Goal: Navigation & Orientation: Find specific page/section

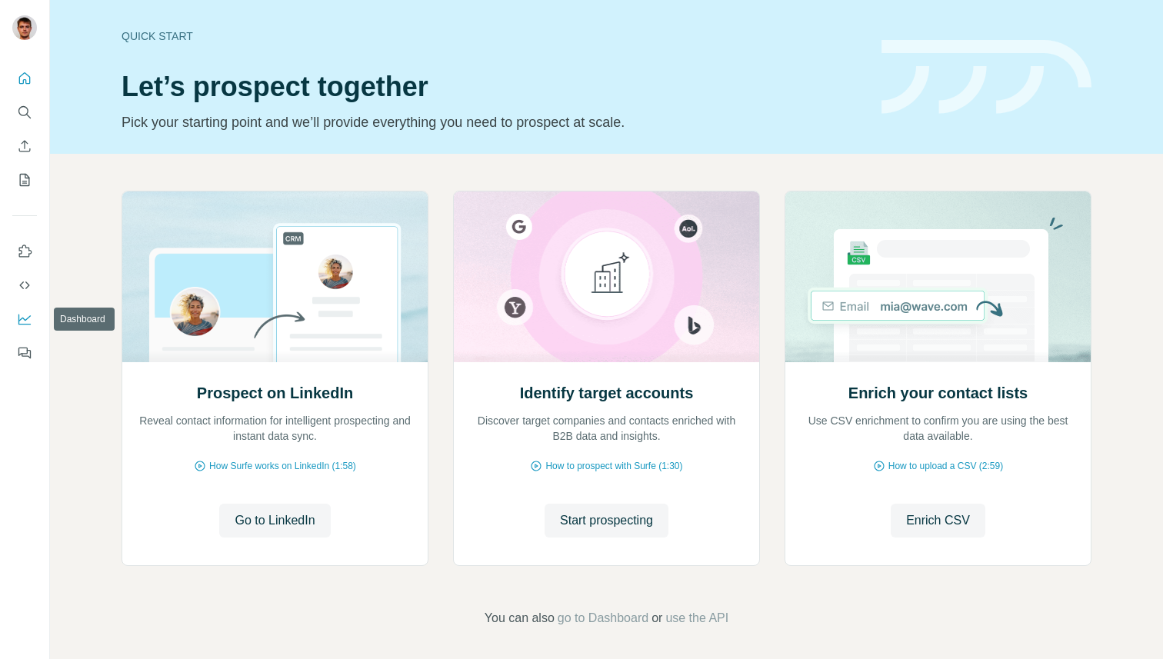
click at [29, 315] on icon "Dashboard" at bounding box center [24, 319] width 15 height 15
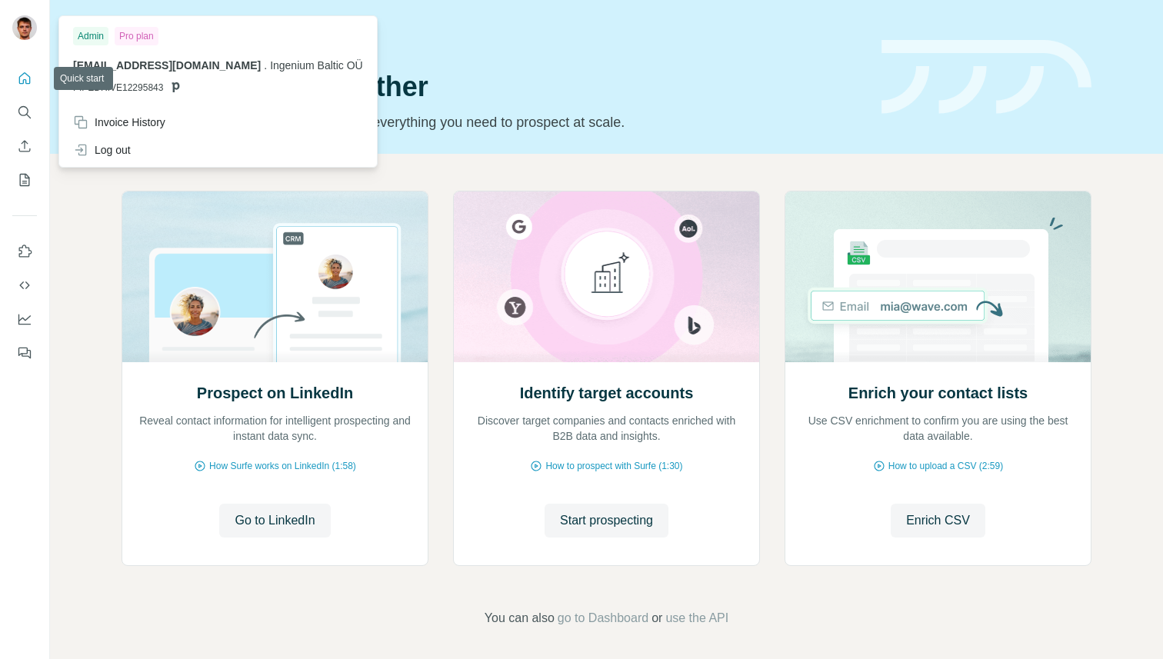
click at [23, 27] on img at bounding box center [24, 27] width 25 height 25
click at [25, 245] on icon "Use Surfe on LinkedIn" at bounding box center [25, 251] width 13 height 12
